Goal: Transaction & Acquisition: Purchase product/service

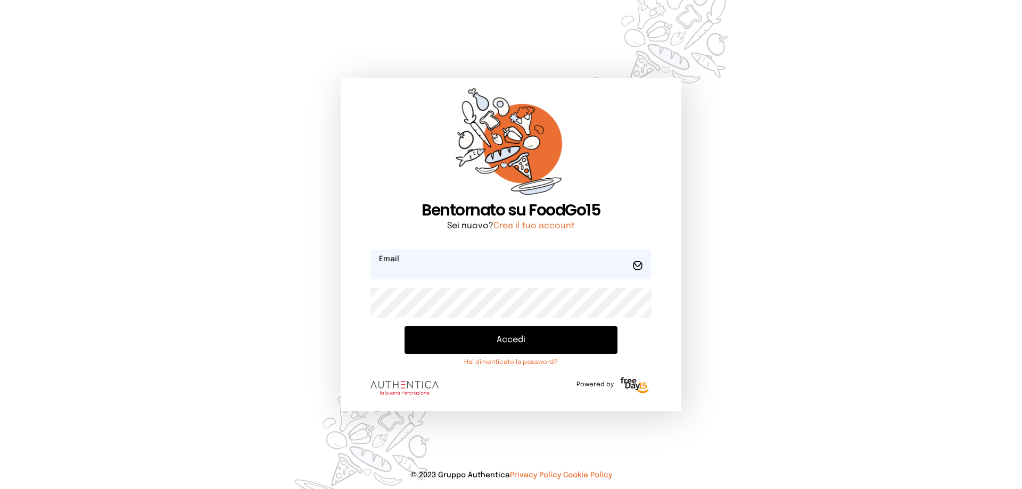
click at [470, 273] on input "email" at bounding box center [511, 265] width 281 height 30
type input "**********"
click at [405, 326] on button "Accedi" at bounding box center [511, 340] width 213 height 28
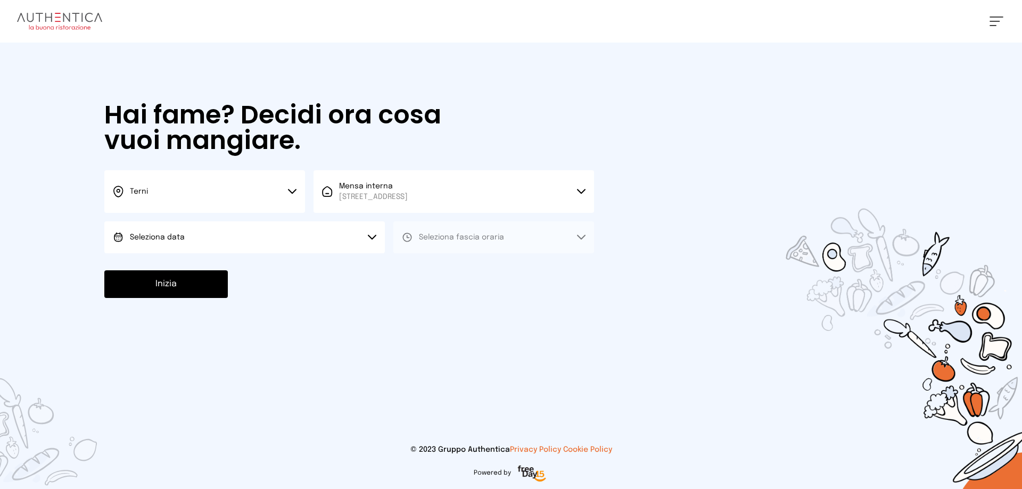
drag, startPoint x: 297, startPoint y: 245, endPoint x: 255, endPoint y: 277, distance: 53.1
click at [298, 245] on button "Seleziona data" at bounding box center [244, 238] width 281 height 32
drag, startPoint x: 168, startPoint y: 270, endPoint x: 187, endPoint y: 269, distance: 19.7
click at [171, 269] on span "[DATE], [DATE]" at bounding box center [156, 267] width 52 height 11
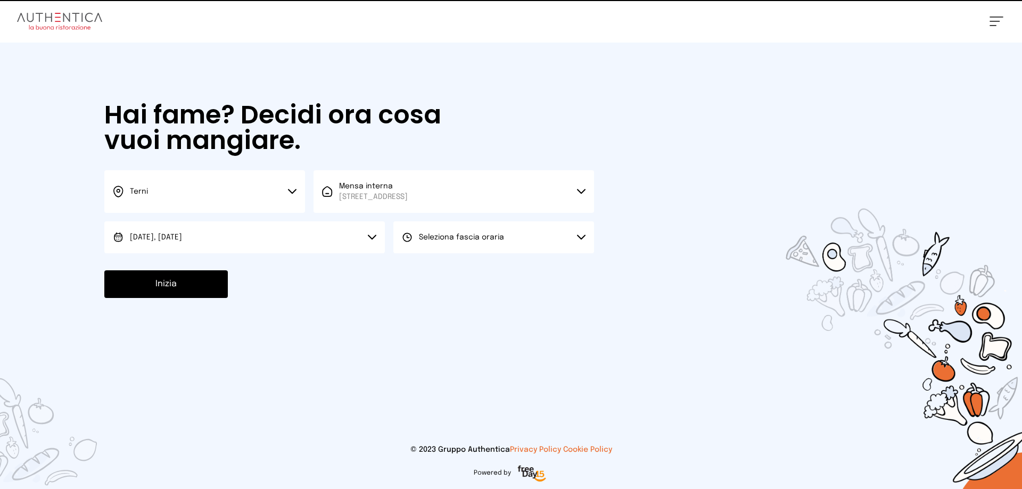
click at [524, 240] on button "Seleziona fascia oraria" at bounding box center [493, 238] width 201 height 32
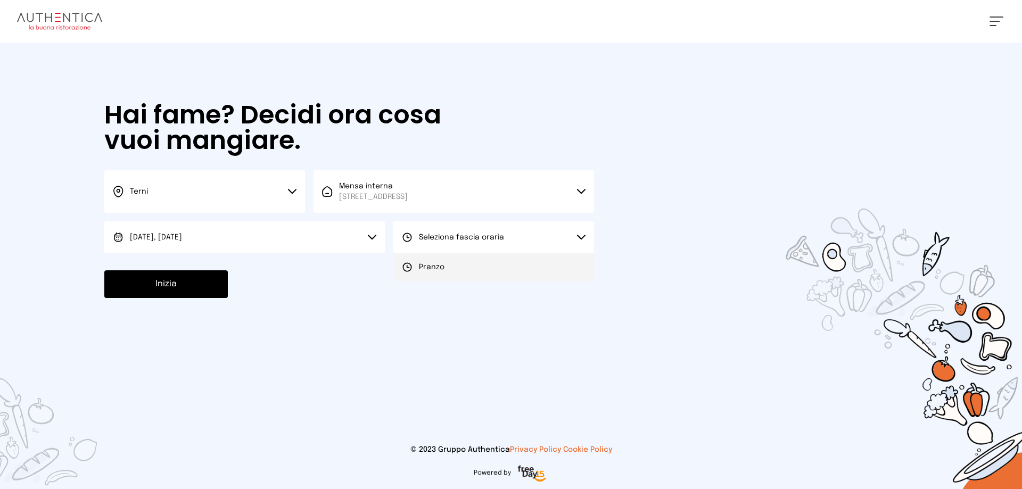
click at [463, 269] on li "Pranzo" at bounding box center [493, 267] width 201 height 28
click at [158, 287] on button "Inizia" at bounding box center [166, 284] width 124 height 28
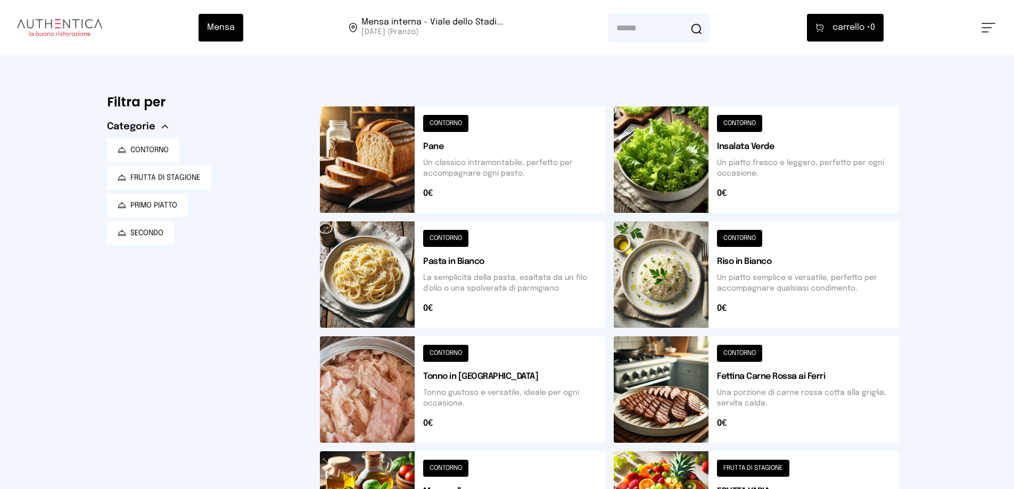
click at [666, 284] on button at bounding box center [756, 275] width 285 height 106
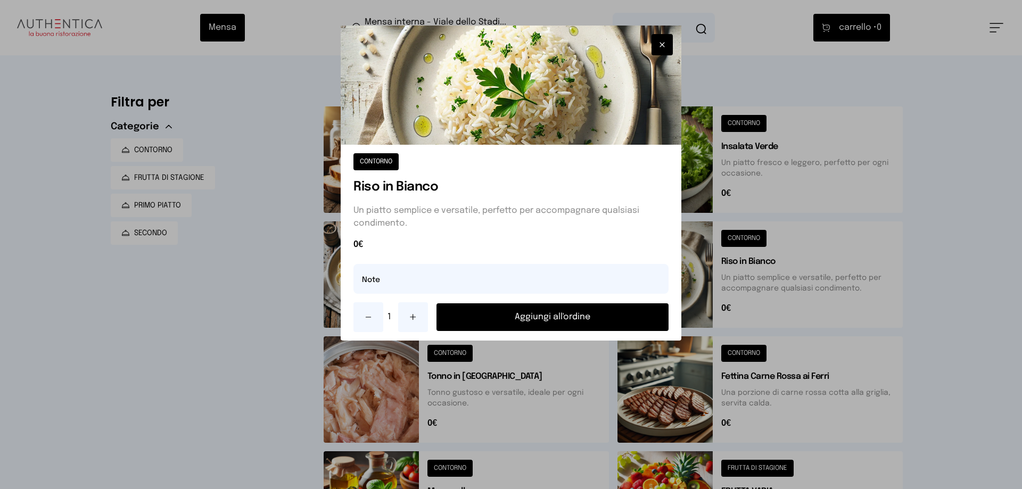
click at [581, 315] on button "Aggiungi all'ordine" at bounding box center [553, 317] width 232 height 28
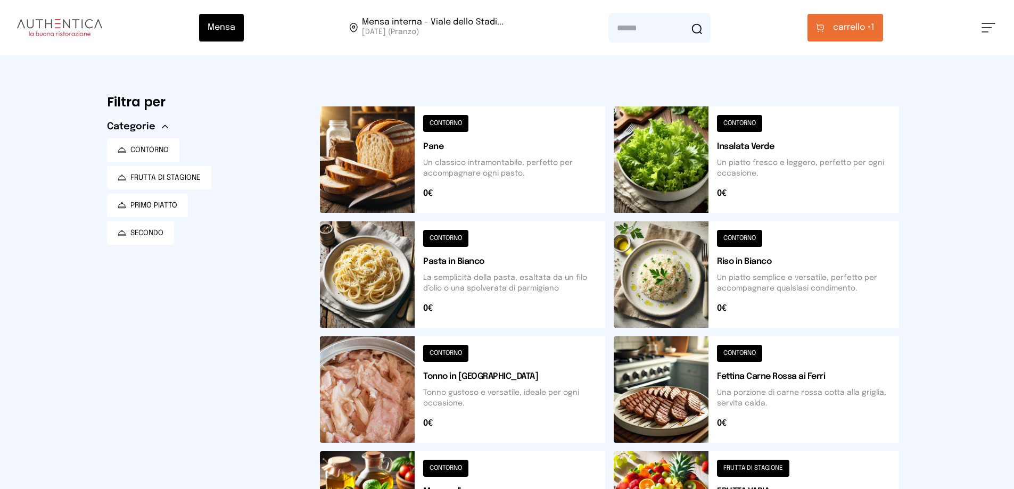
click at [667, 387] on button at bounding box center [756, 390] width 285 height 106
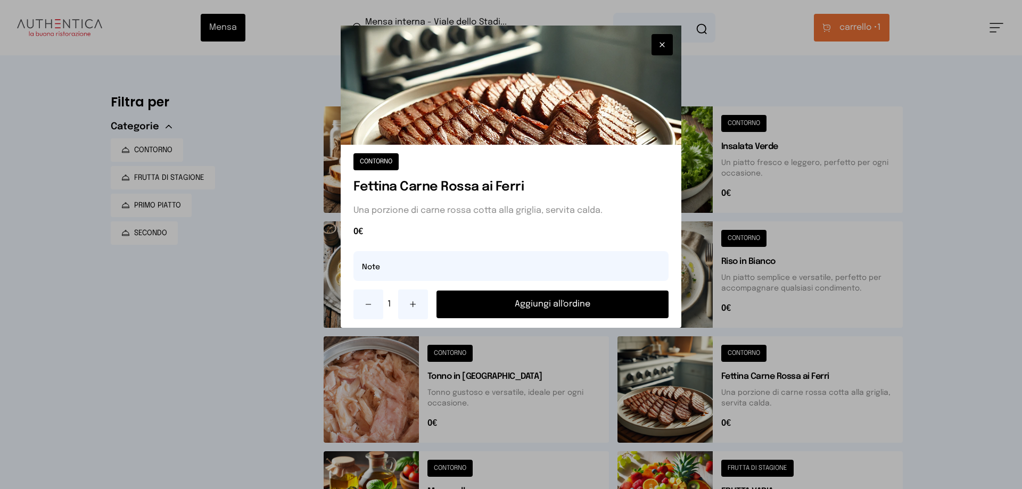
click at [539, 304] on button "Aggiungi all'ordine" at bounding box center [553, 305] width 232 height 28
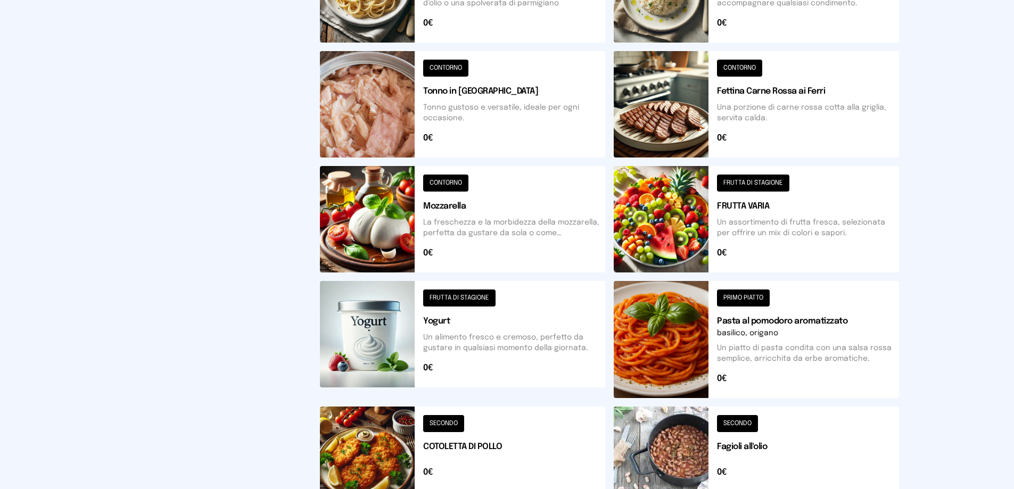
scroll to position [126, 0]
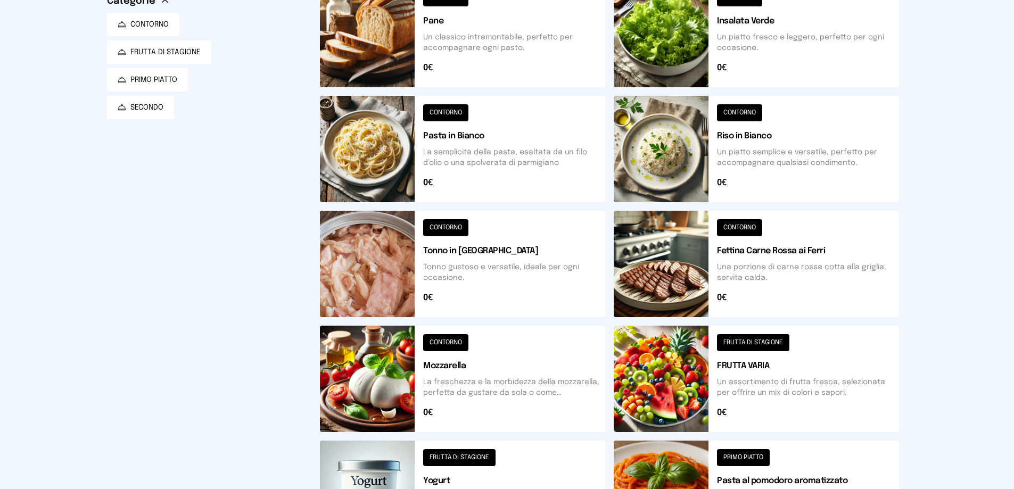
click at [687, 30] on button at bounding box center [756, 34] width 285 height 106
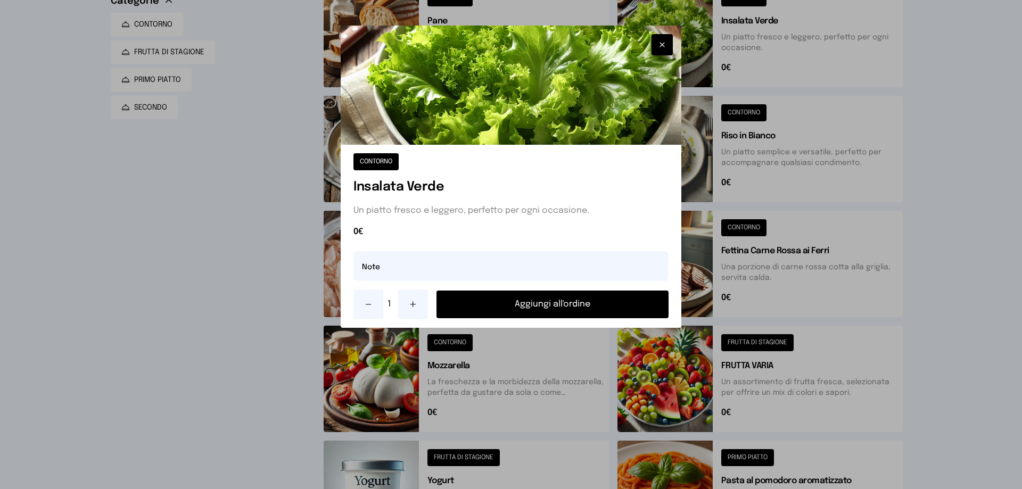
click at [601, 315] on button "Aggiungi all'ordine" at bounding box center [553, 305] width 232 height 28
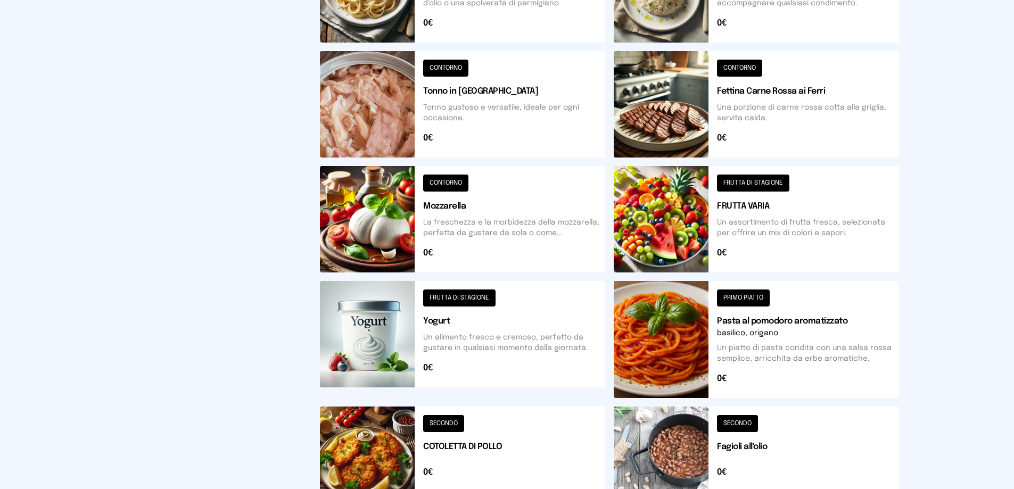
scroll to position [339, 0]
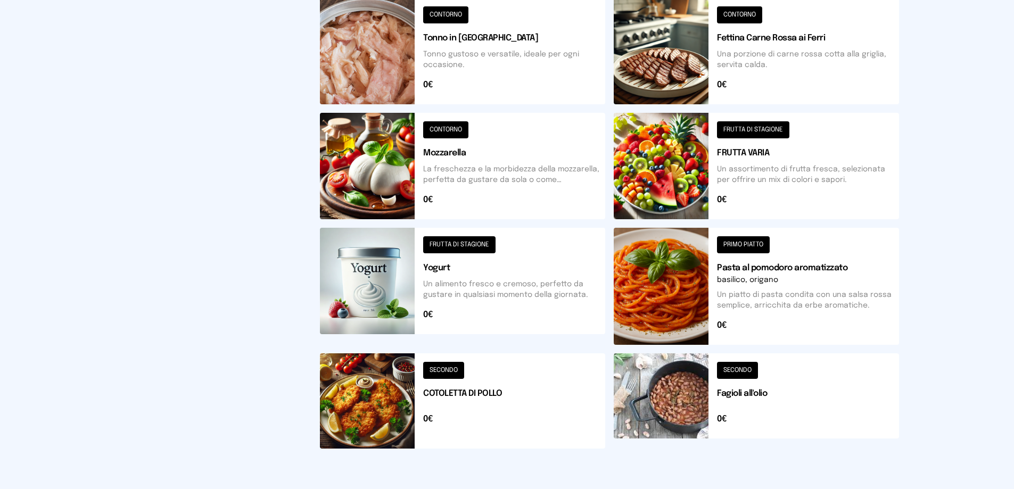
click at [356, 280] on button at bounding box center [462, 286] width 285 height 117
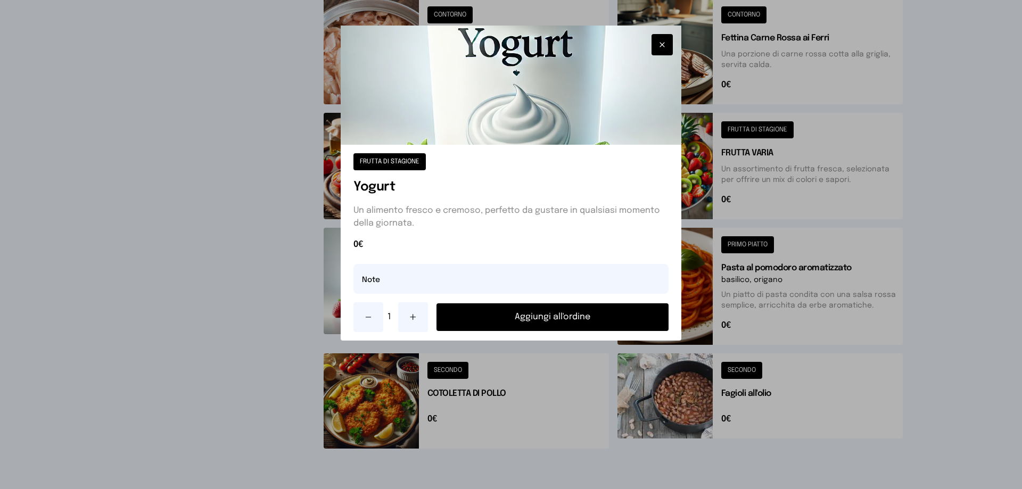
click at [549, 327] on button "Aggiungi all'ordine" at bounding box center [553, 317] width 232 height 28
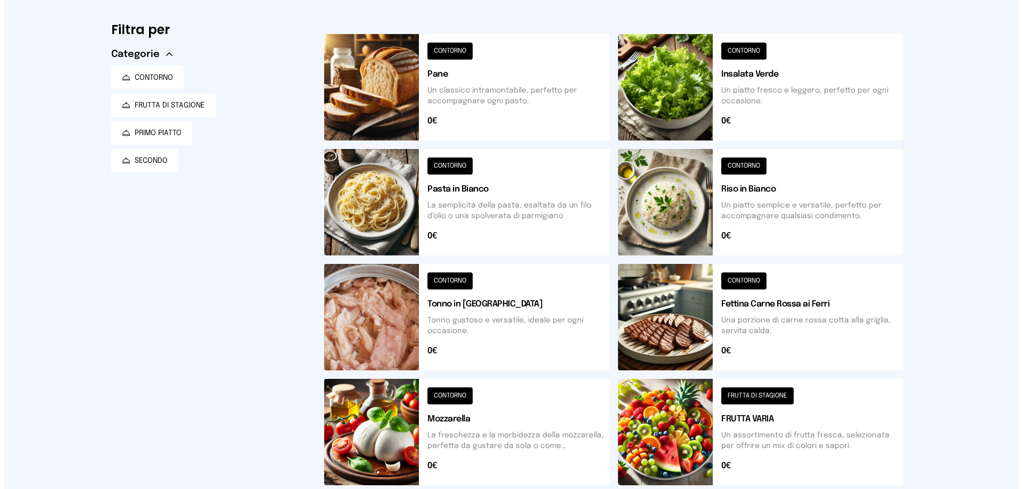
scroll to position [0, 0]
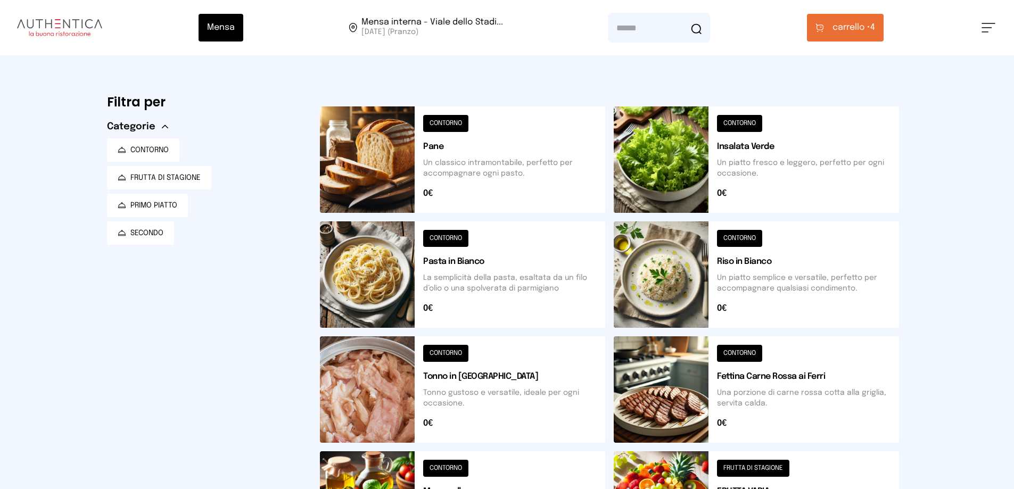
click at [824, 28] on icon at bounding box center [820, 27] width 9 height 9
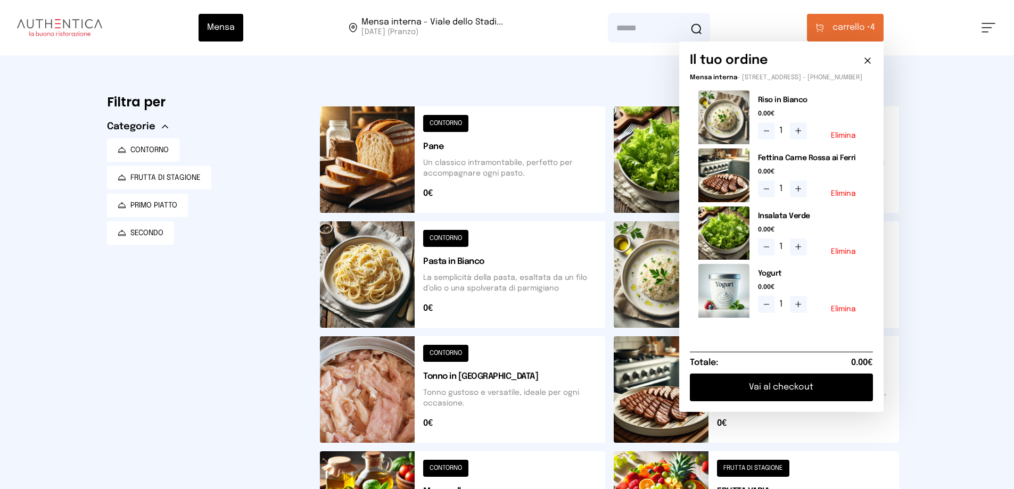
click at [755, 393] on button "Vai al checkout" at bounding box center [781, 388] width 183 height 28
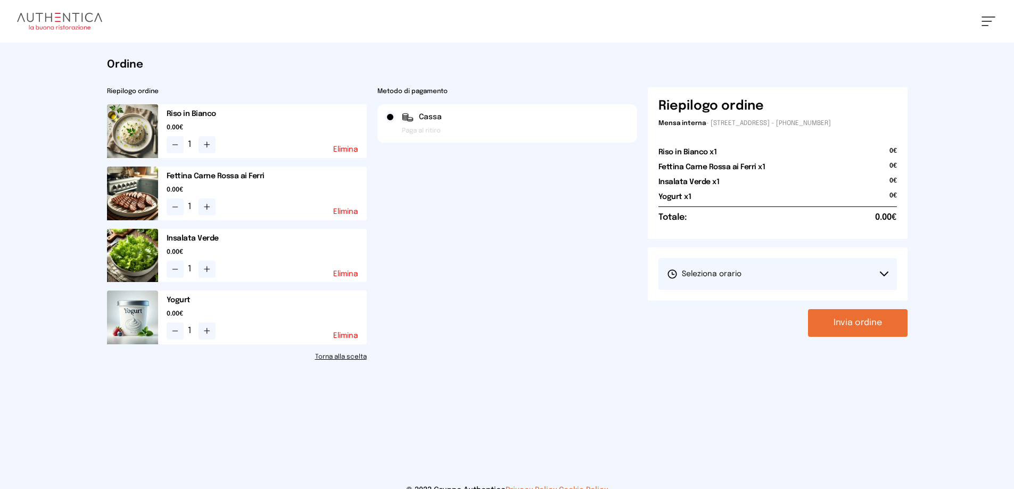
click at [821, 275] on button "Seleziona orario" at bounding box center [778, 274] width 239 height 32
drag, startPoint x: 706, startPoint y: 305, endPoint x: 901, endPoint y: 306, distance: 195.9
click at [706, 305] on span "1° Turno (13:00 - 15:00)" at bounding box center [707, 304] width 80 height 11
click at [876, 320] on button "Invia ordine" at bounding box center [858, 323] width 100 height 28
